Goal: Transaction & Acquisition: Purchase product/service

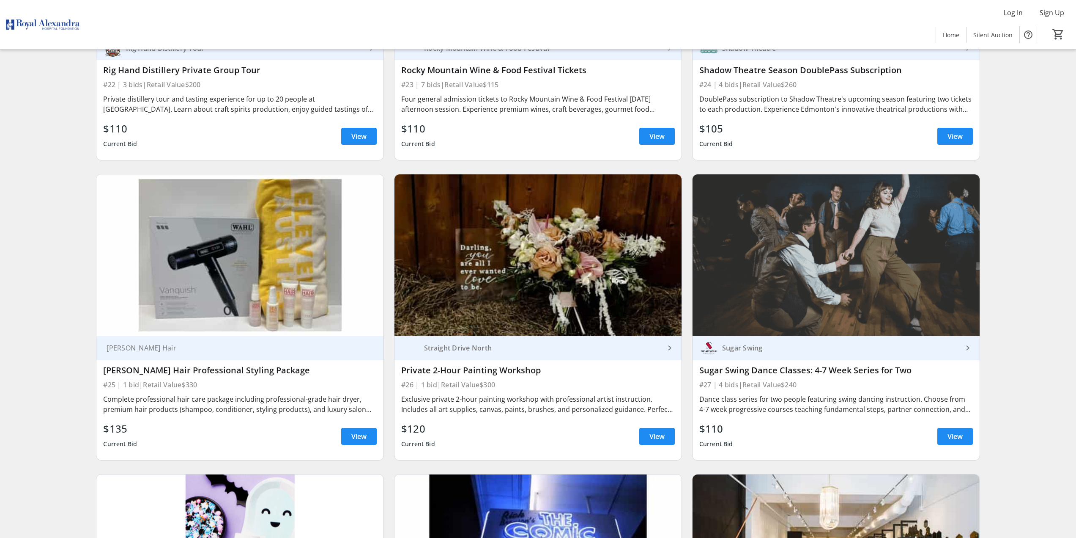
scroll to position [2425, 0]
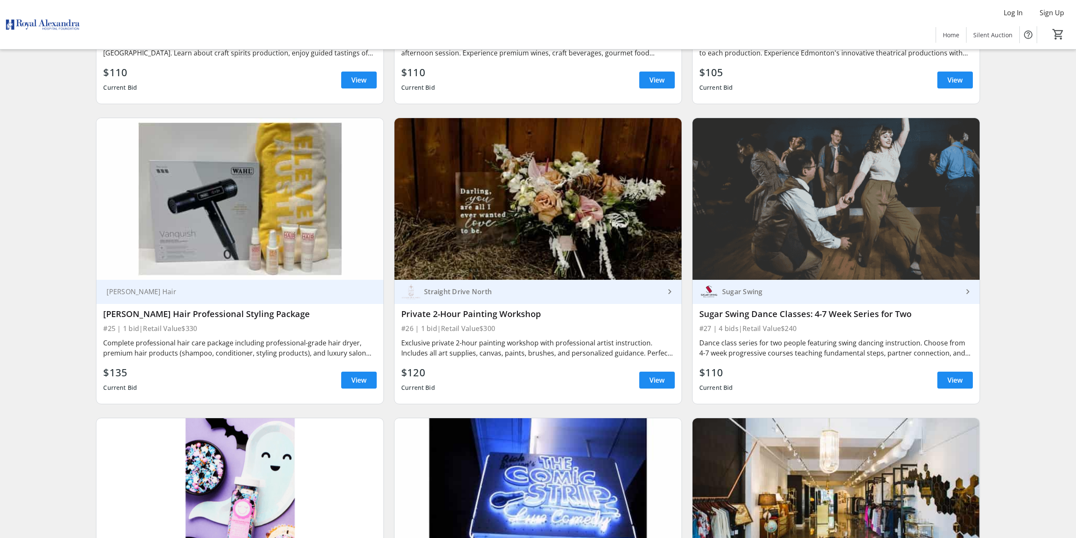
click at [280, 351] on div "Complete professional hair care package including professional-grade hair dryer…" at bounding box center [240, 347] width 274 height 20
click at [355, 376] on span "View" at bounding box center [358, 380] width 15 height 10
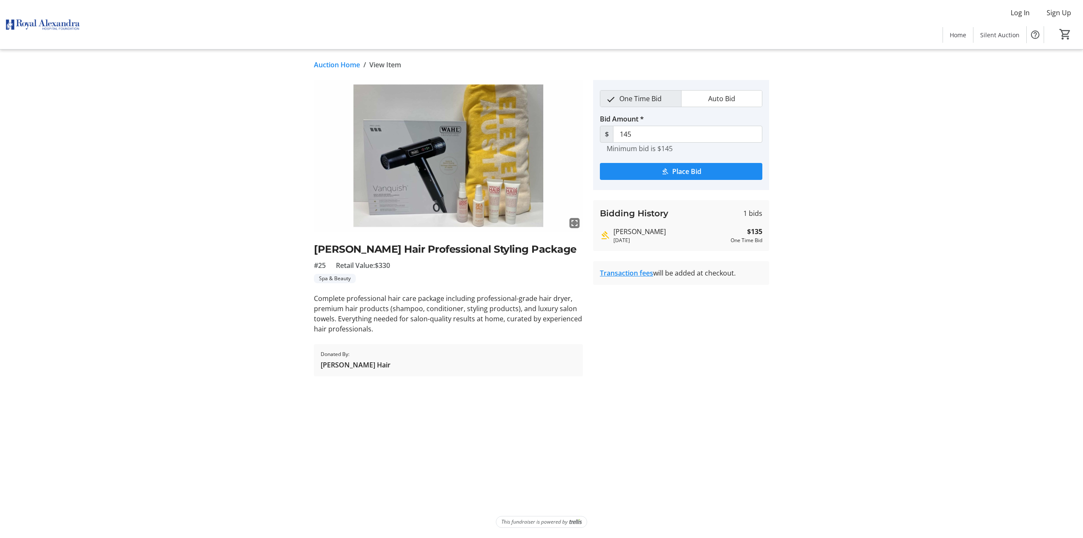
click at [469, 206] on img at bounding box center [448, 155] width 269 height 151
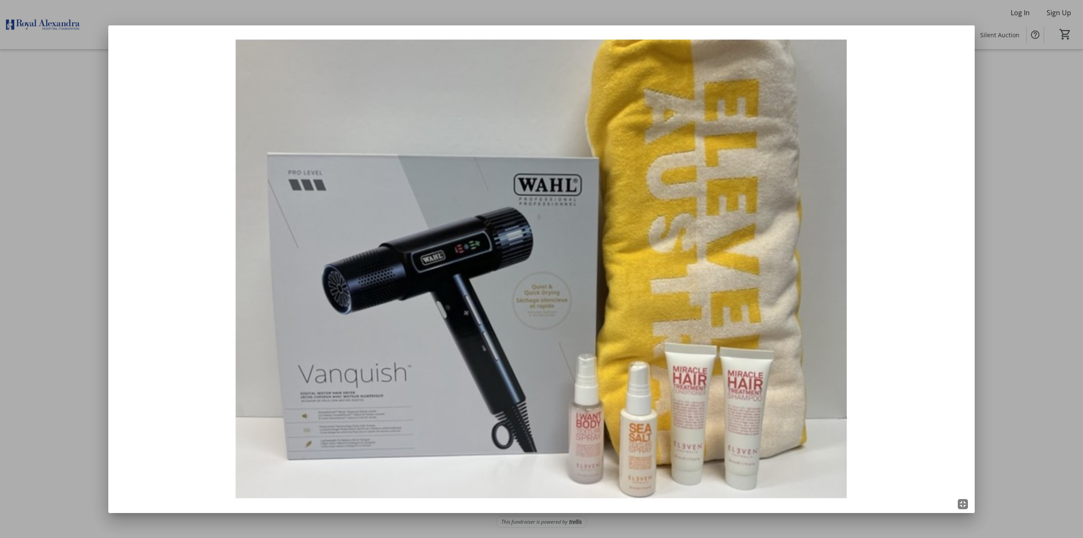
click at [469, 206] on img at bounding box center [541, 268] width 866 height 487
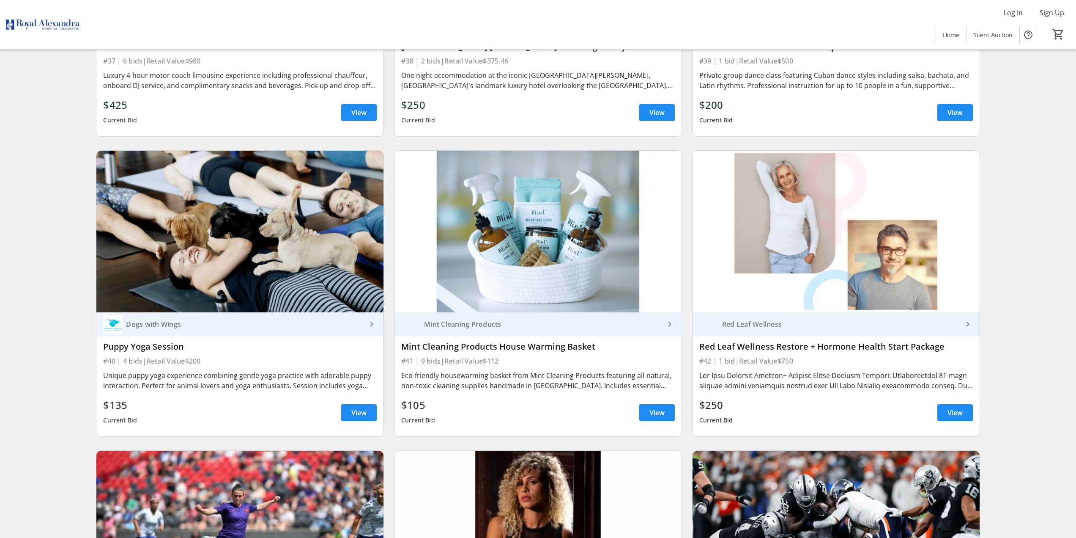
scroll to position [3947, 0]
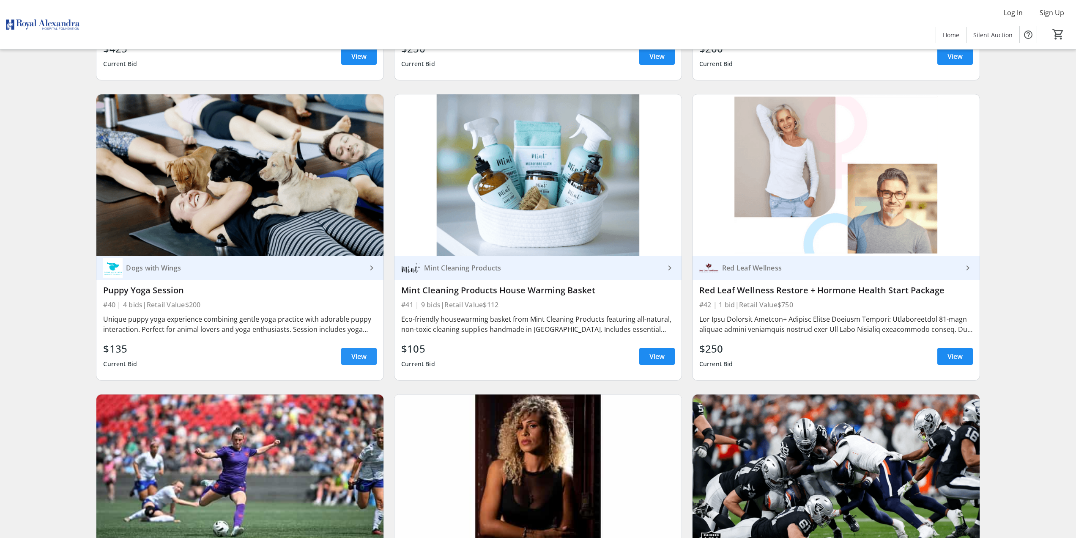
click at [353, 354] on span "View" at bounding box center [358, 356] width 15 height 10
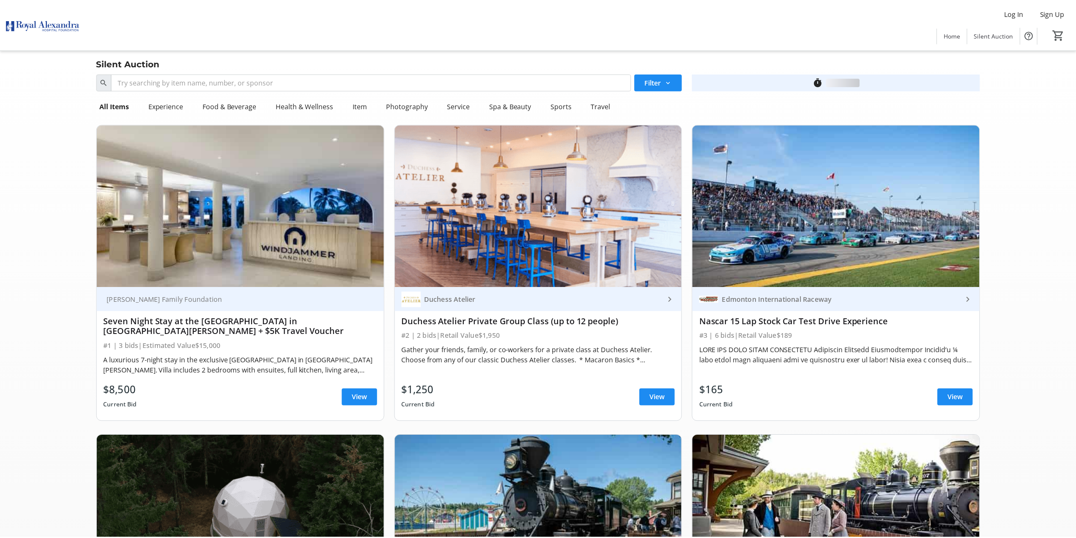
scroll to position [3947, 0]
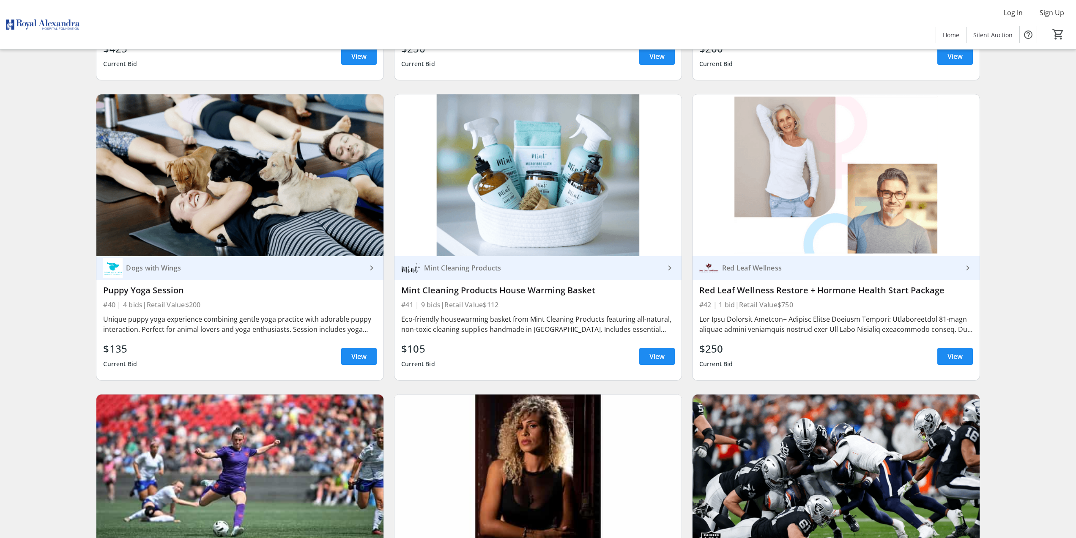
click at [853, 325] on div at bounding box center [837, 324] width 274 height 20
click at [963, 353] on span "View" at bounding box center [955, 356] width 15 height 10
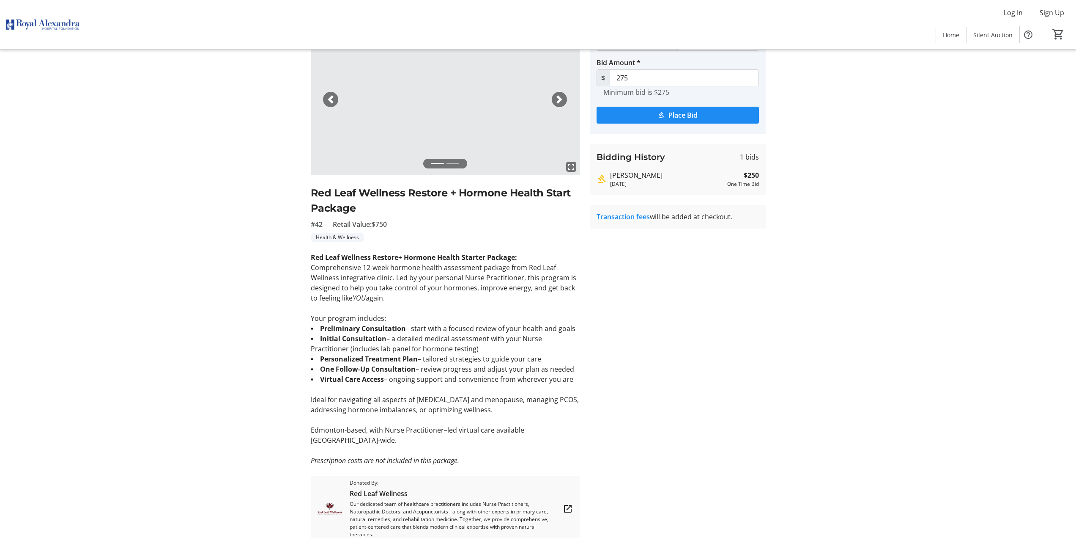
scroll to position [112, 0]
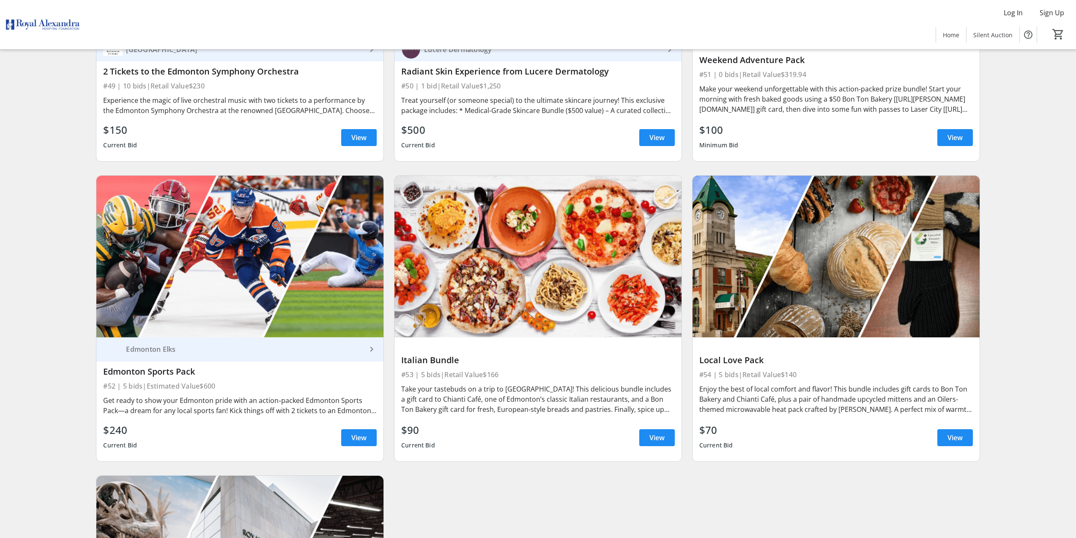
scroll to position [5188, 0]
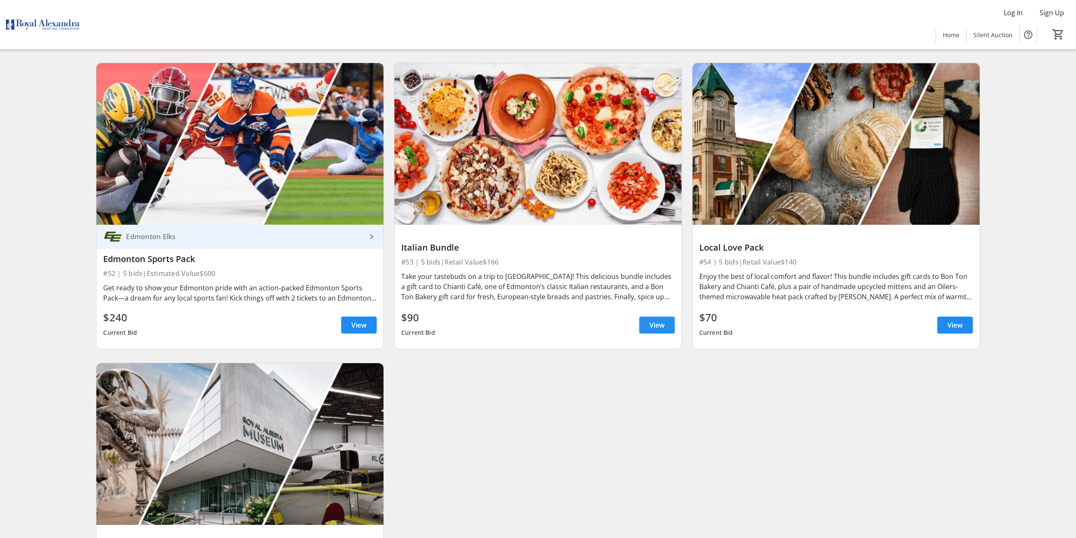
click at [662, 330] on span "View" at bounding box center [657, 325] width 15 height 10
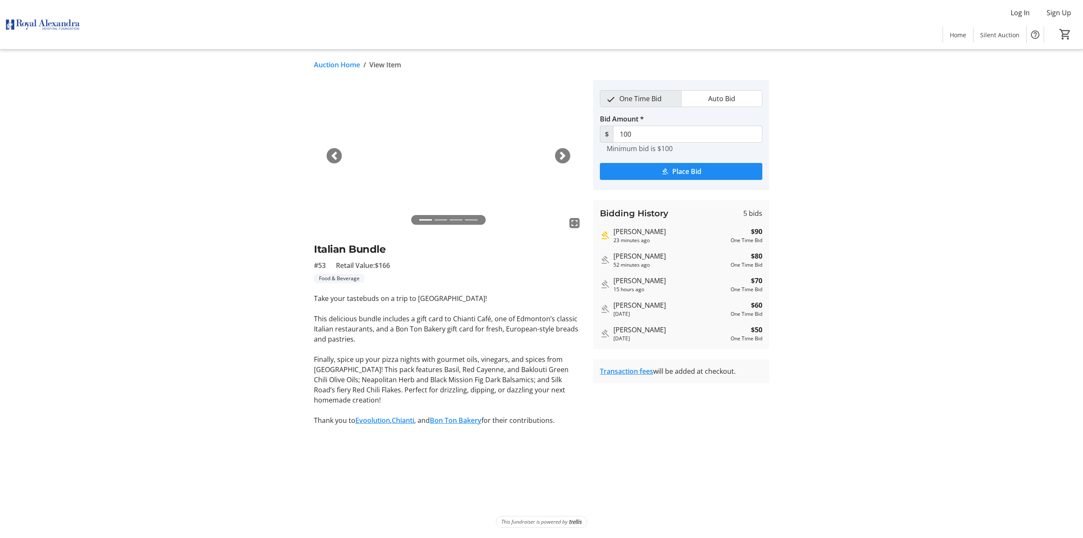
click at [559, 156] on span "button" at bounding box center [562, 155] width 8 height 8
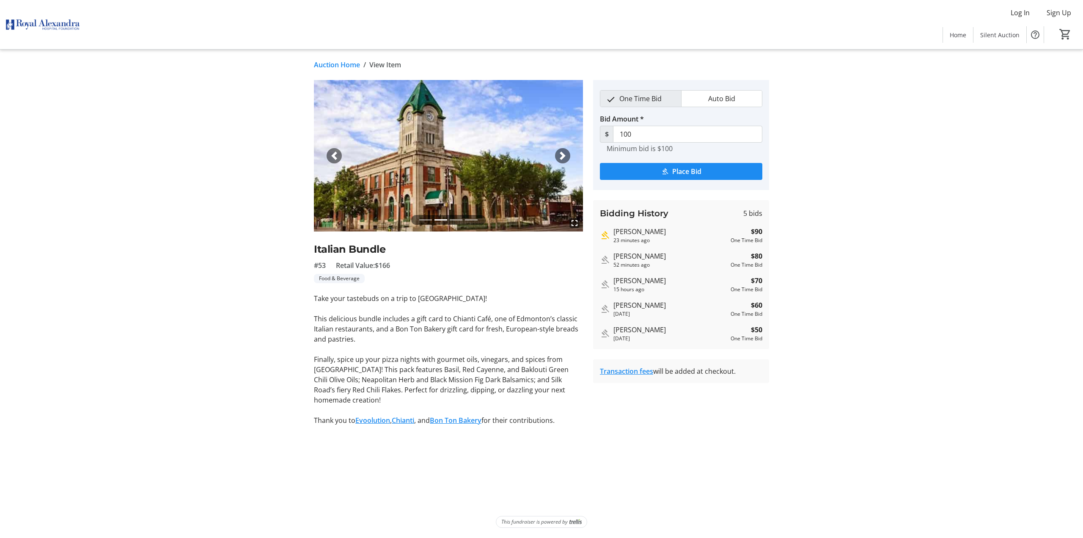
click at [559, 156] on span "button" at bounding box center [562, 155] width 8 height 8
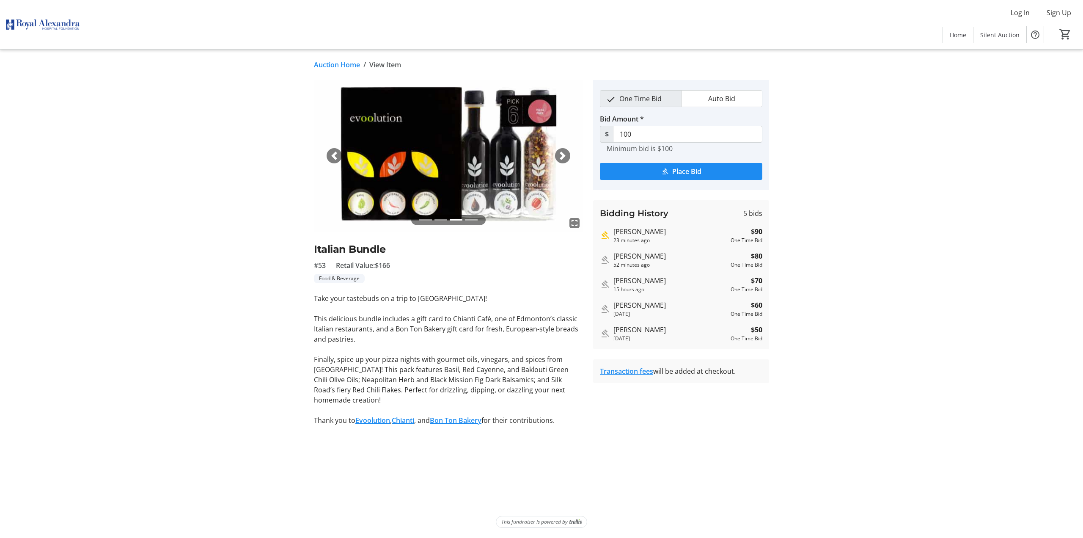
click at [559, 156] on span "button" at bounding box center [562, 155] width 8 height 8
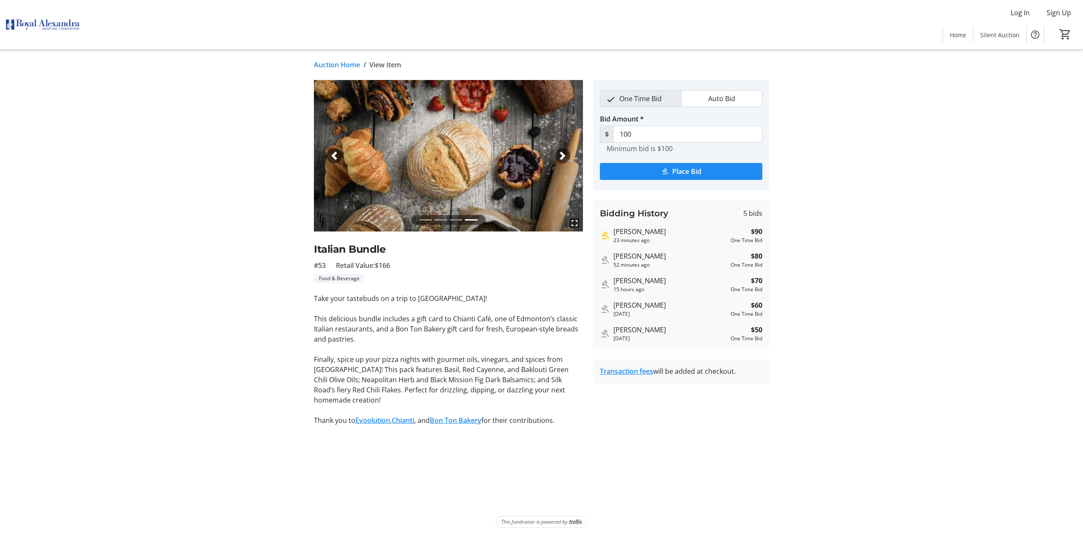
click at [561, 156] on span "button" at bounding box center [562, 155] width 8 height 8
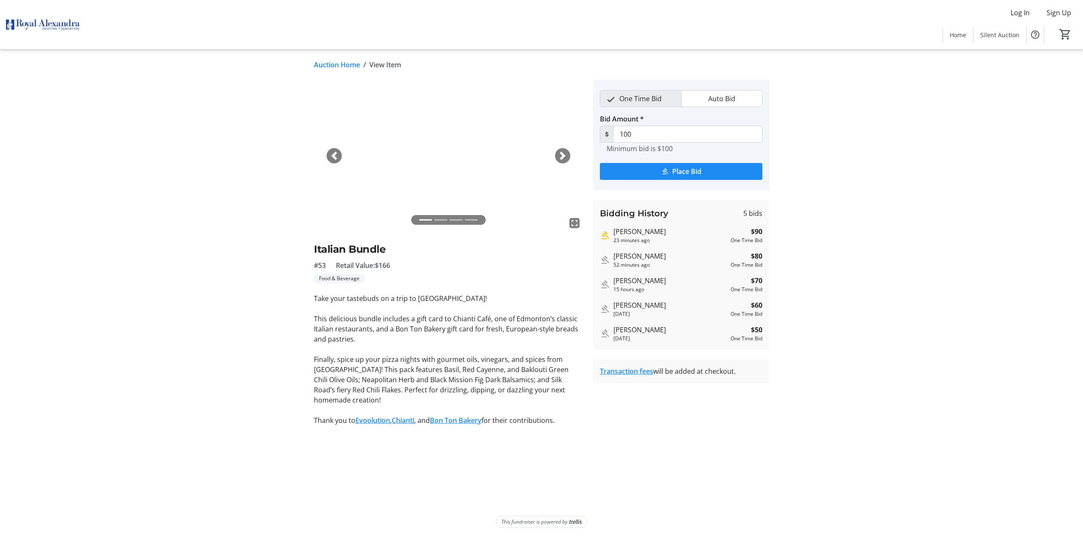
click at [561, 156] on span "button" at bounding box center [562, 155] width 8 height 8
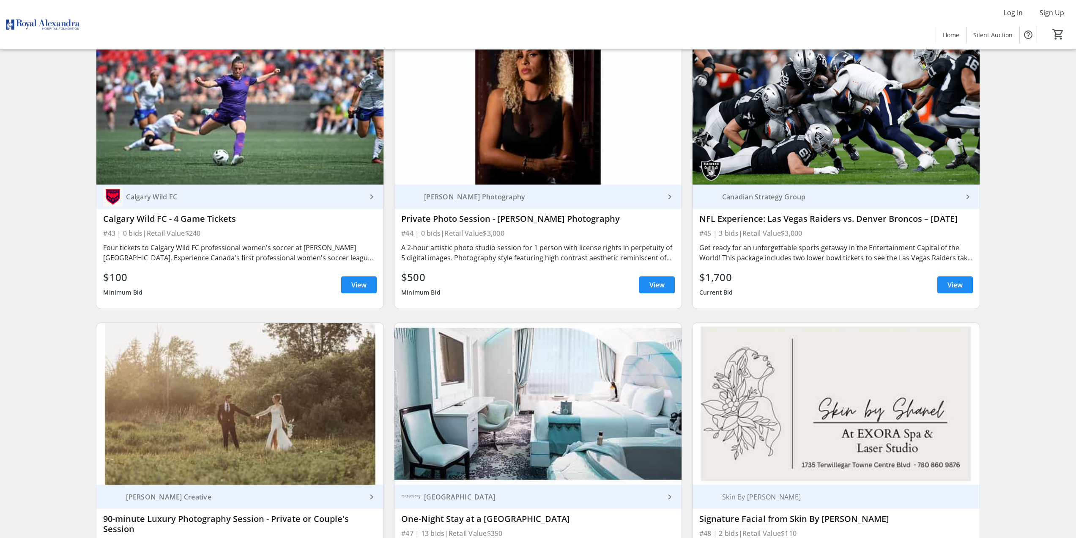
scroll to position [3811, 0]
